Goal: Information Seeking & Learning: Learn about a topic

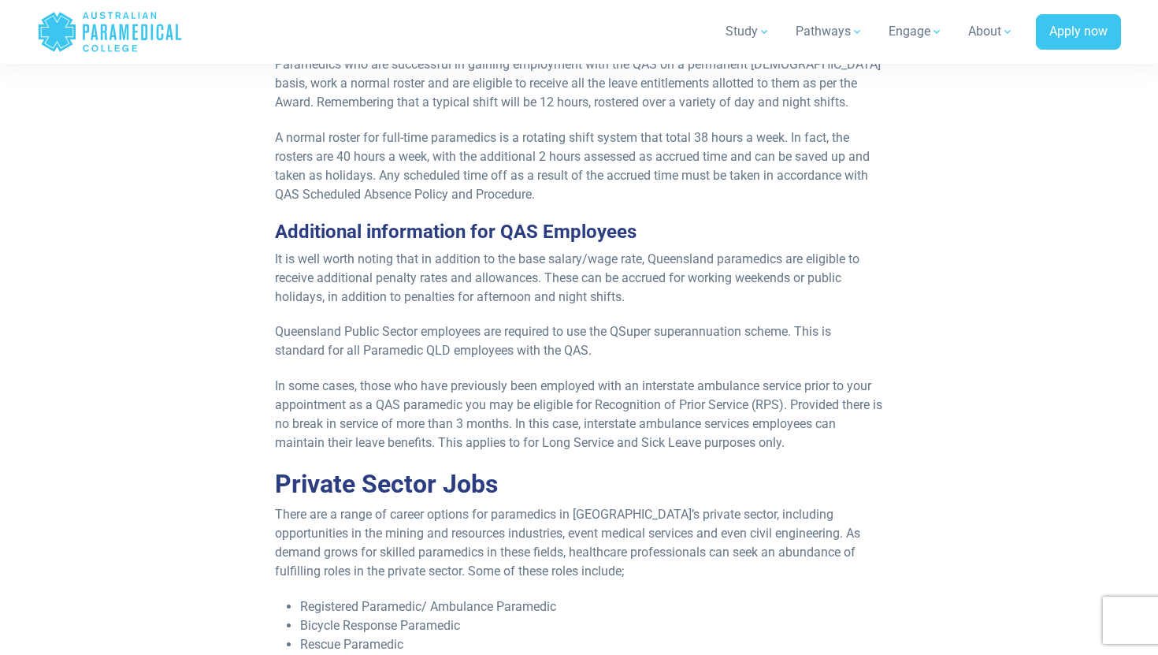
scroll to position [782, 0]
click at [446, 140] on p "A normal roster for full-time paramedics is a rotating shift system that total …" at bounding box center [579, 167] width 608 height 76
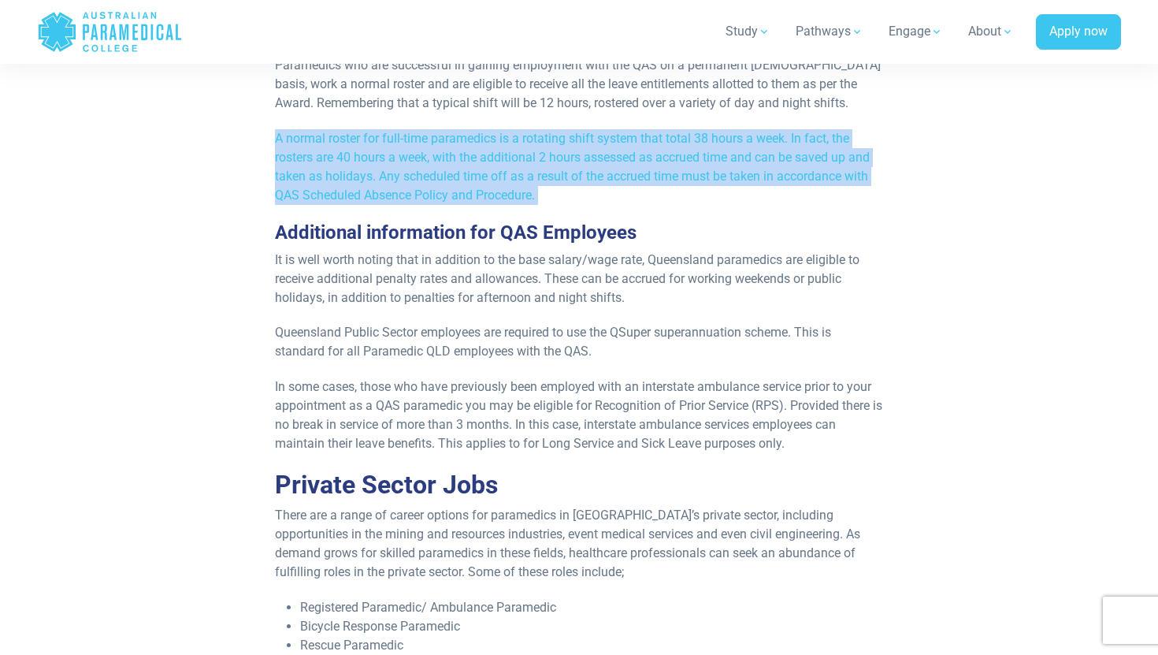
click at [446, 140] on p "A normal roster for full-time paramedics is a rotating shift system that total …" at bounding box center [579, 167] width 608 height 76
click at [400, 172] on p "A normal roster for full-time paramedics is a rotating shift system that total …" at bounding box center [579, 167] width 608 height 76
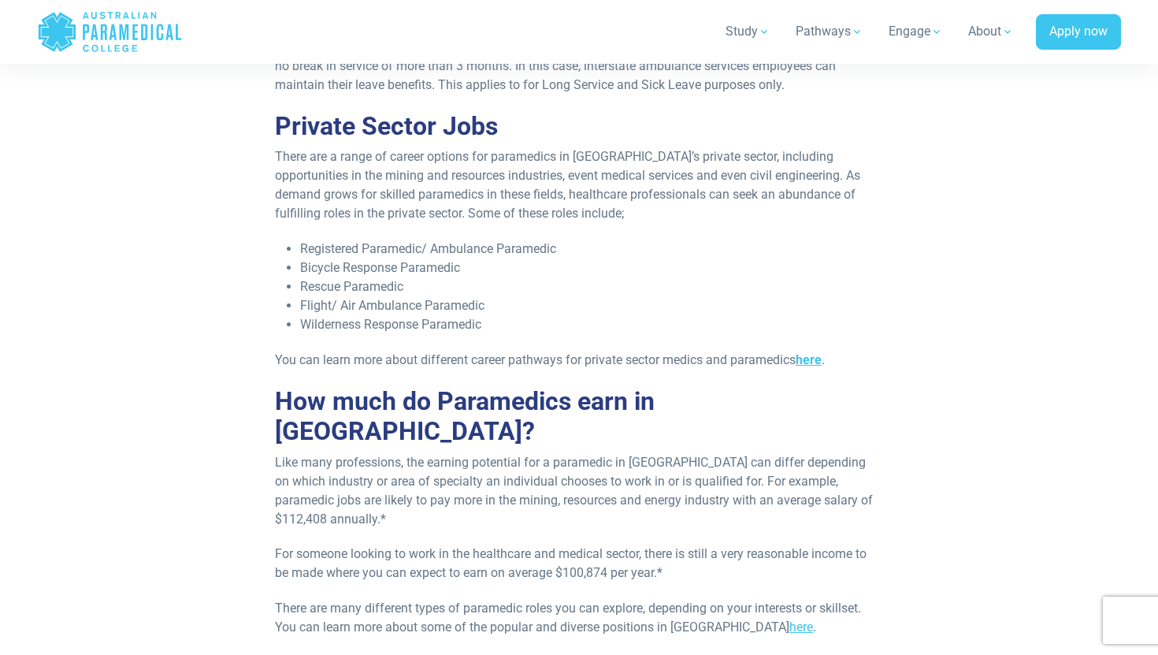
scroll to position [1146, 0]
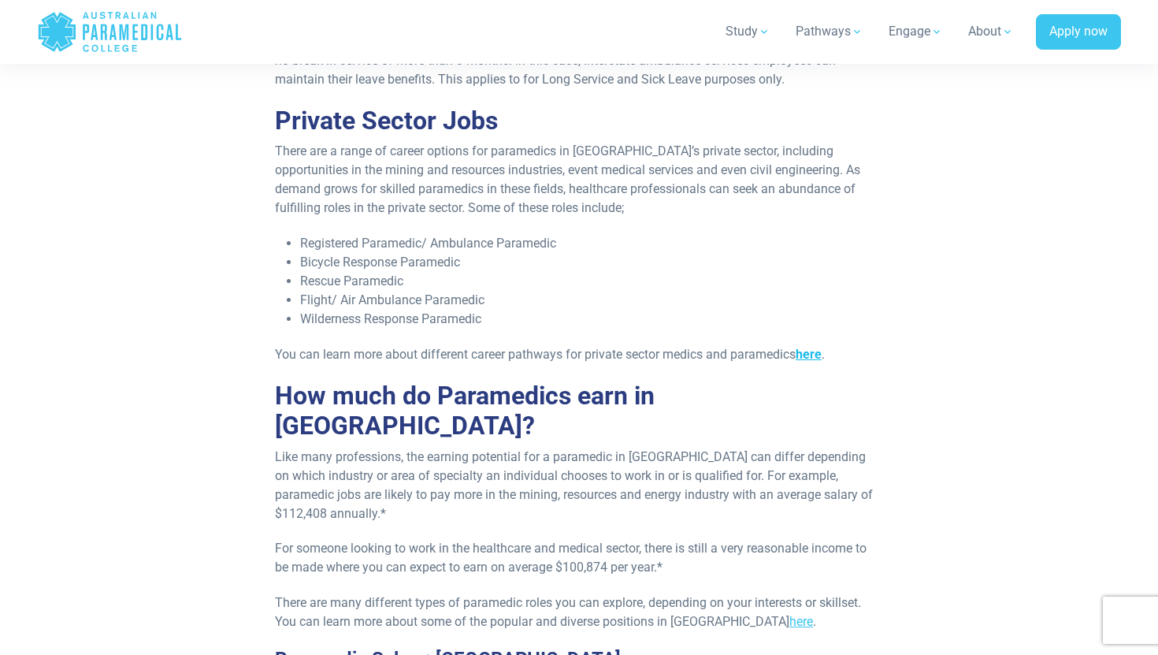
click at [821, 357] on link "here" at bounding box center [809, 354] width 26 height 15
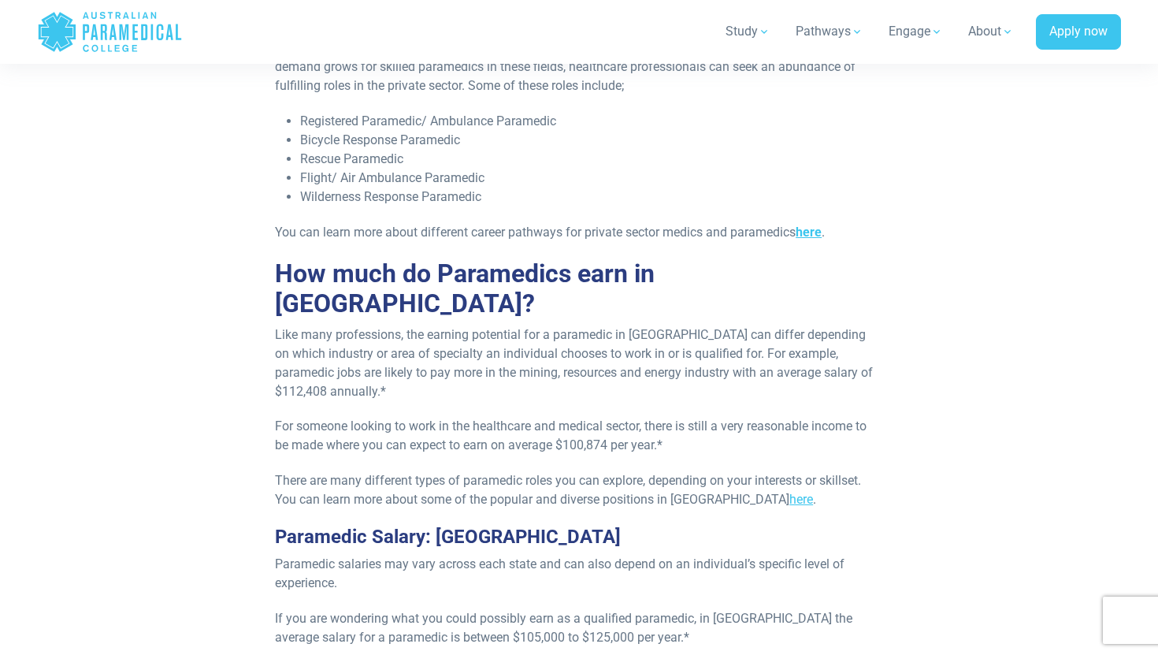
scroll to position [1270, 0]
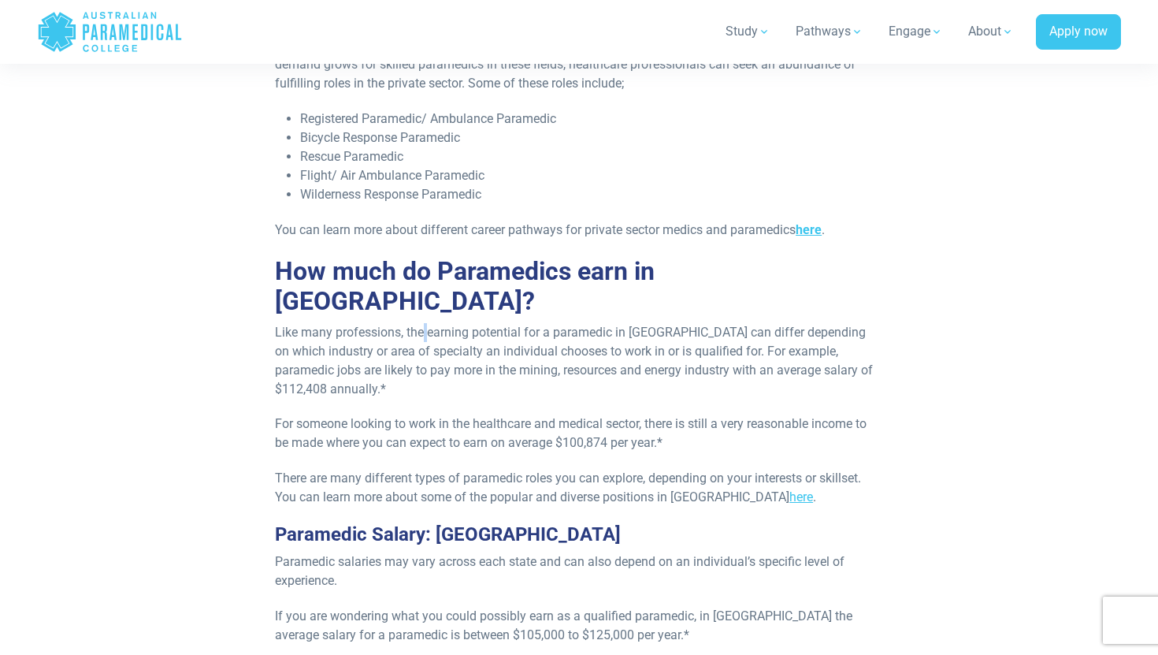
drag, startPoint x: 422, startPoint y: 307, endPoint x: 446, endPoint y: 307, distance: 23.6
click at [431, 323] on p "Like many professions, the earning potential for a paramedic in Australia can d…" at bounding box center [579, 361] width 608 height 76
click at [464, 323] on p "Like many professions, the earning potential for a paramedic in Australia can d…" at bounding box center [579, 361] width 608 height 76
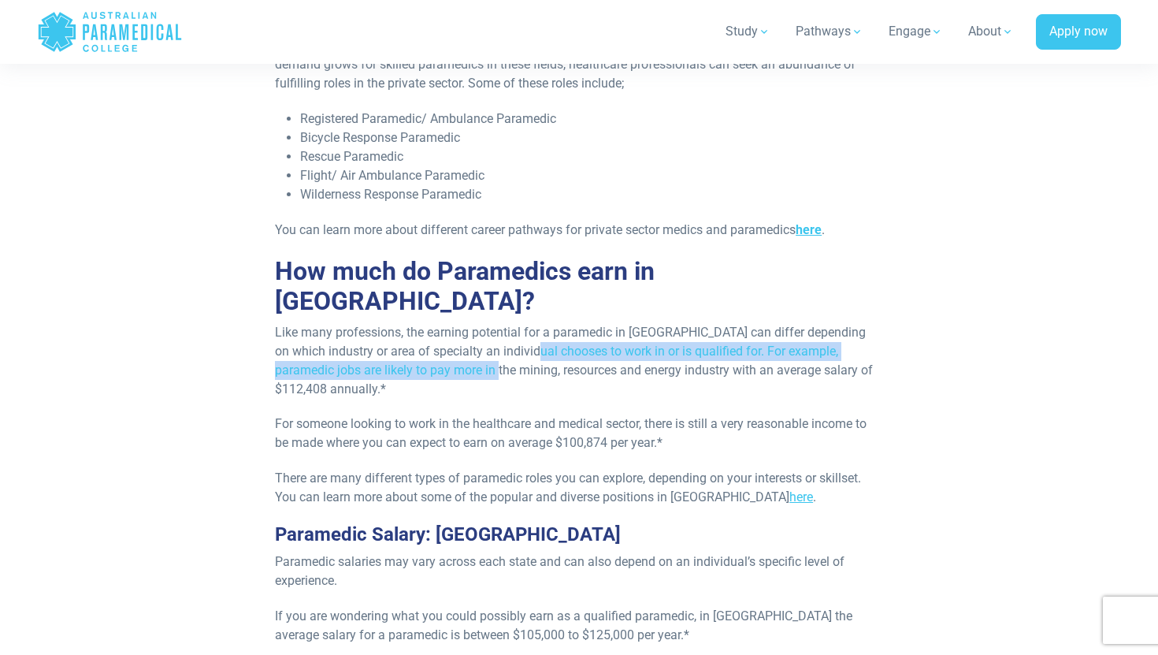
drag, startPoint x: 457, startPoint y: 341, endPoint x: 536, endPoint y: 318, distance: 82.3
click at [536, 323] on p "Like many professions, the earning potential for a paramedic in Australia can d…" at bounding box center [579, 361] width 608 height 76
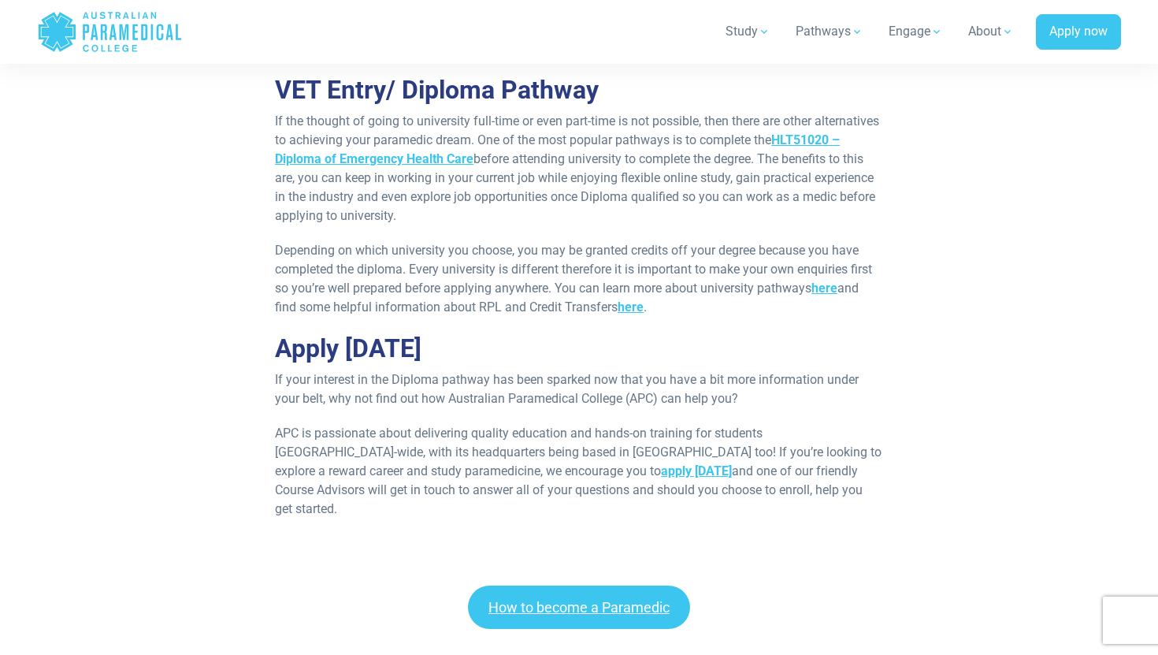
scroll to position [2363, 0]
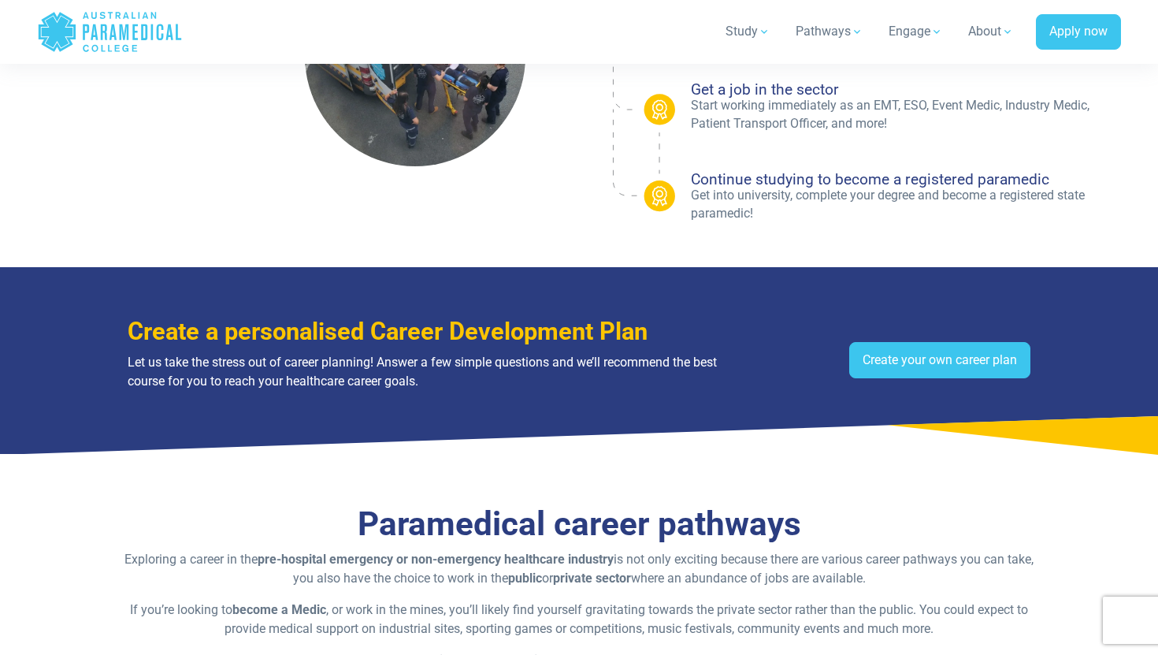
scroll to position [470, 0]
